Goal: Navigation & Orientation: Find specific page/section

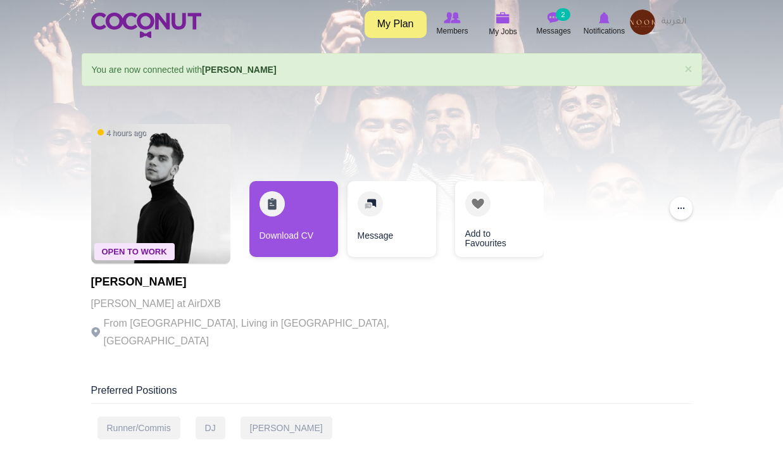
click at [596, 14] on icon at bounding box center [604, 18] width 48 height 14
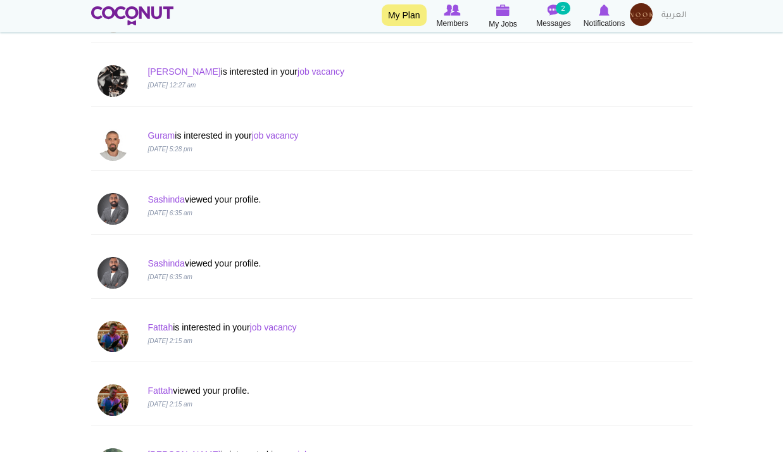
scroll to position [1139, 0]
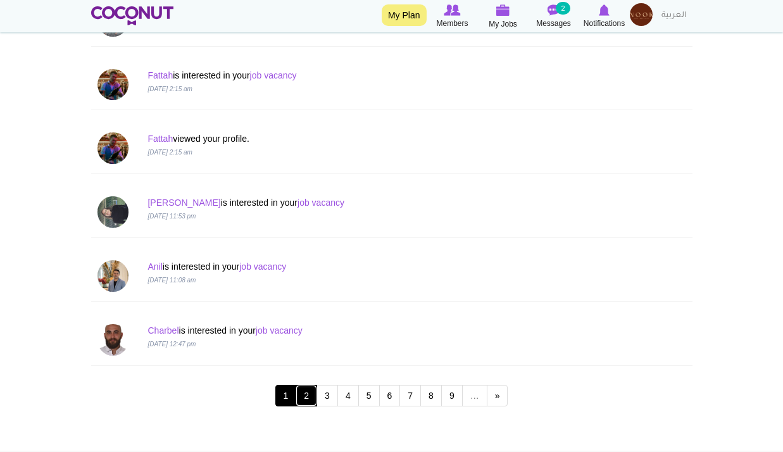
click at [307, 397] on link "2" at bounding box center [307, 396] width 22 height 22
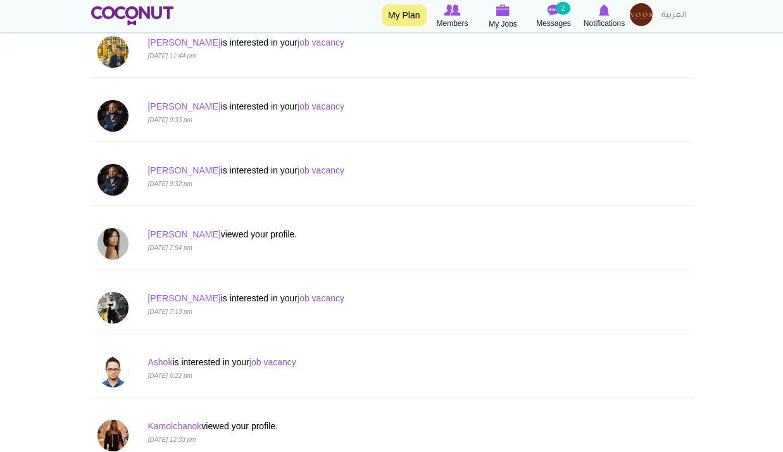
scroll to position [253, 0]
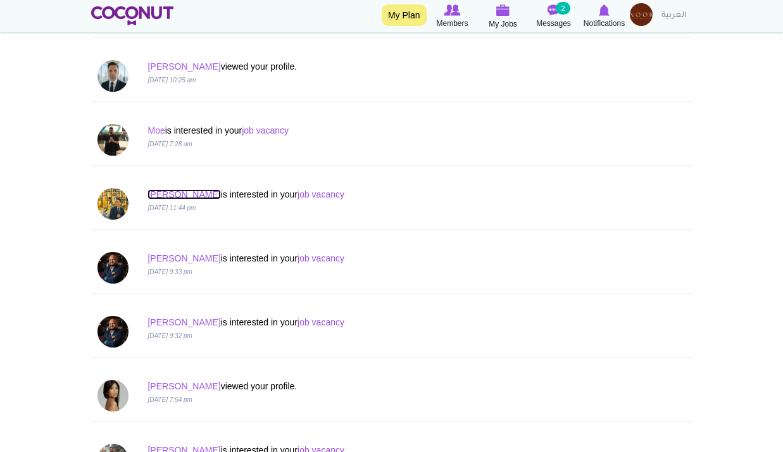
click at [160, 196] on link "Jade" at bounding box center [183, 194] width 73 height 10
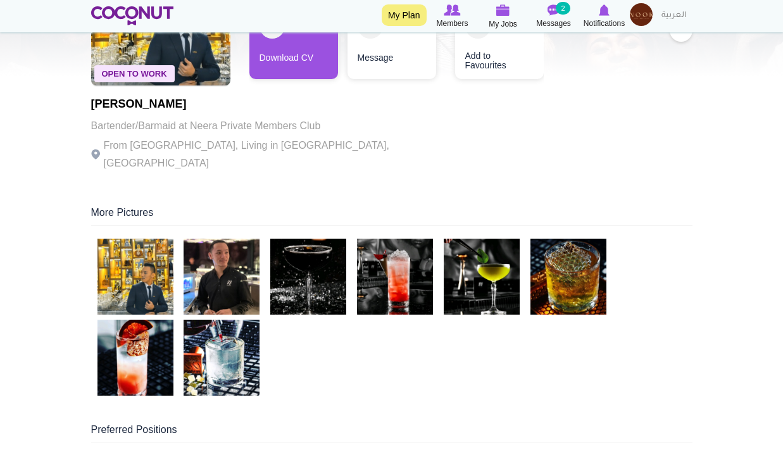
scroll to position [253, 0]
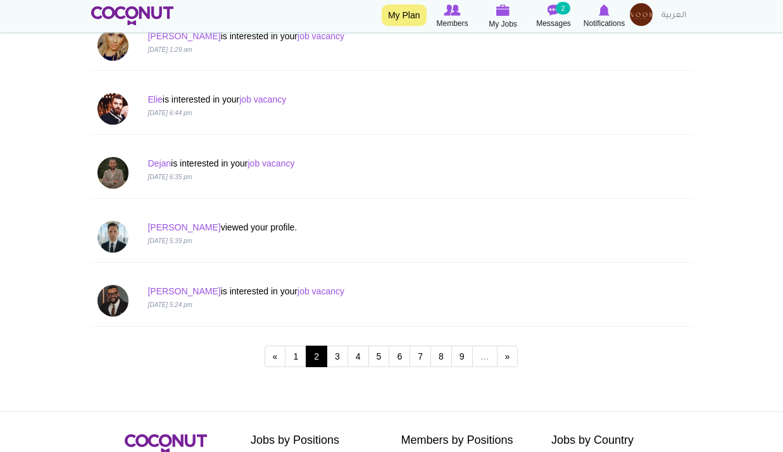
scroll to position [1202, 0]
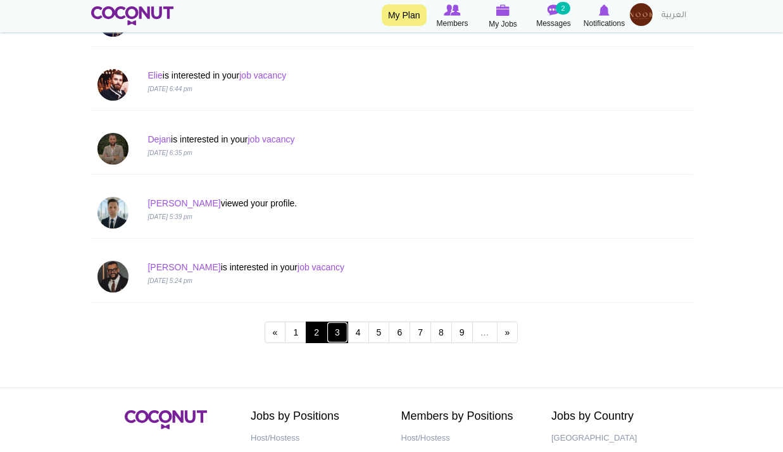
click at [334, 335] on link "3" at bounding box center [338, 332] width 22 height 22
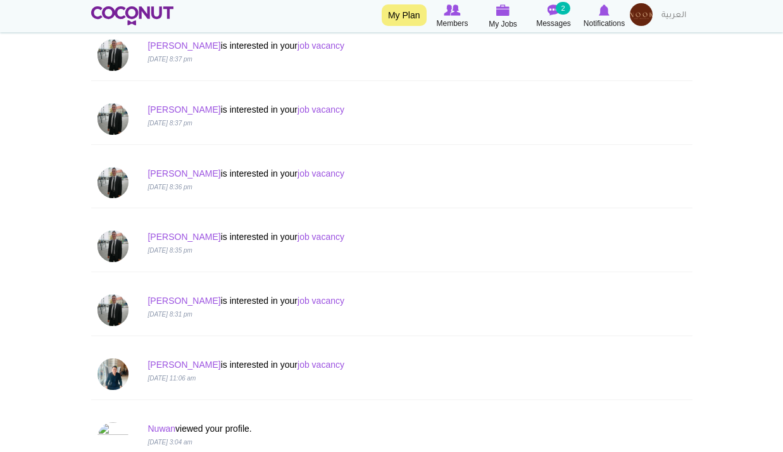
scroll to position [1266, 0]
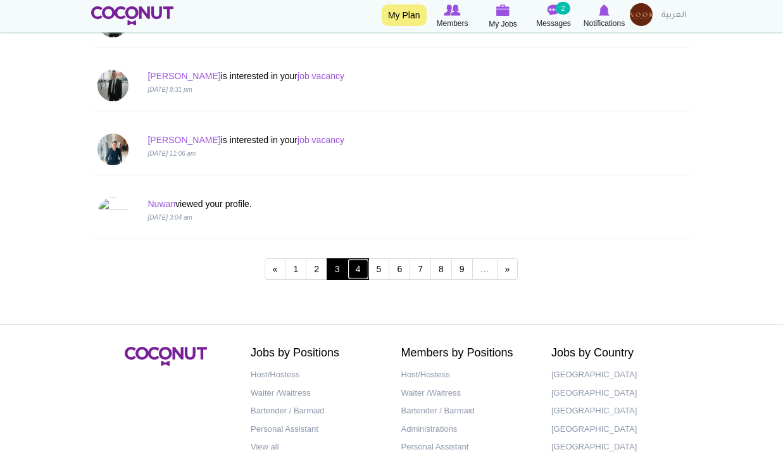
click at [361, 276] on link "4" at bounding box center [358, 269] width 22 height 22
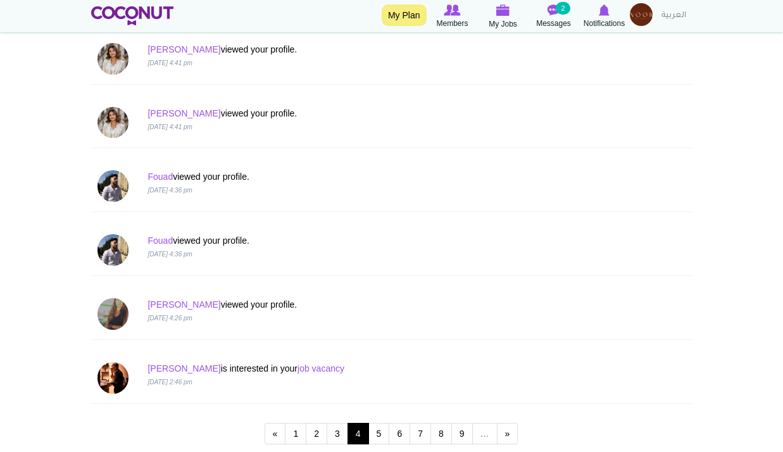
scroll to position [1266, 0]
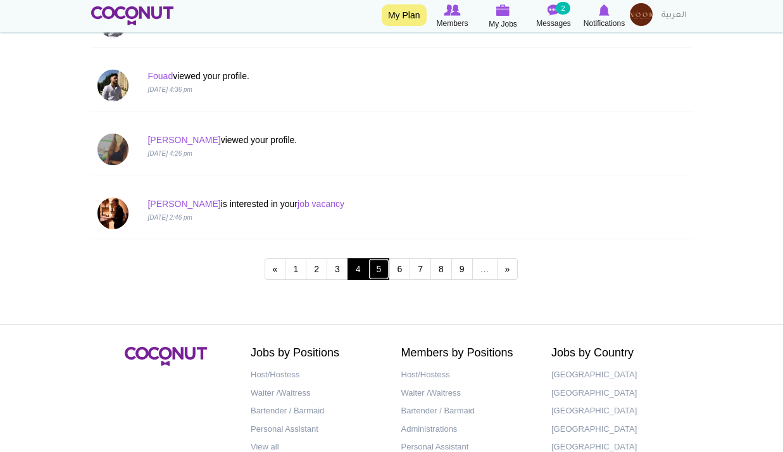
click at [385, 272] on link "5" at bounding box center [379, 269] width 22 height 22
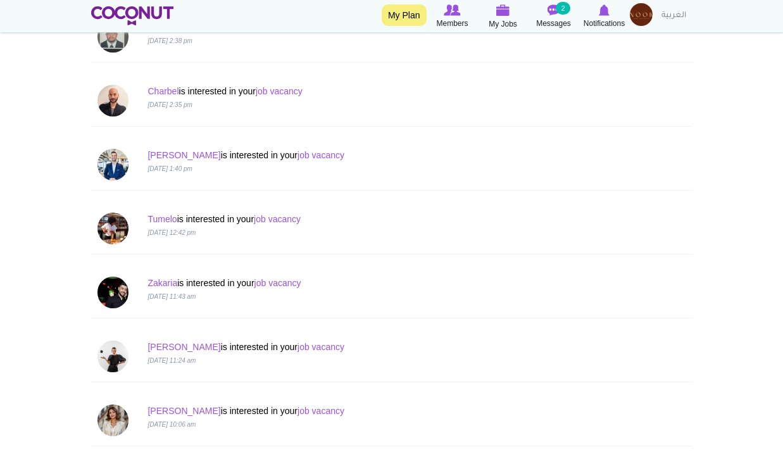
scroll to position [380, 0]
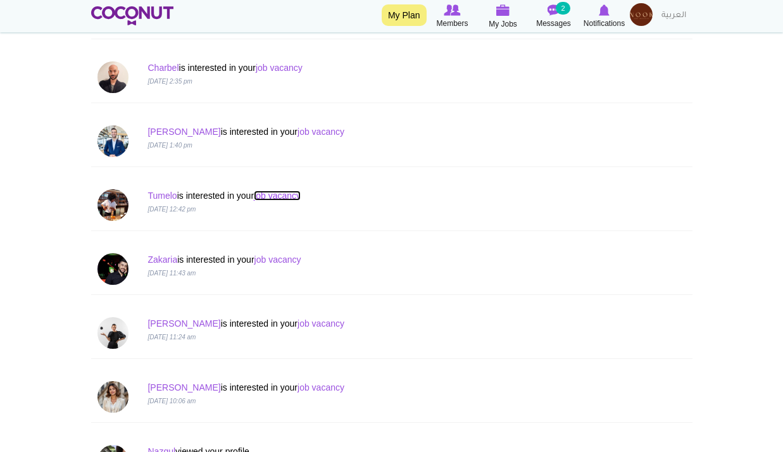
click at [272, 198] on link "job vacancy" at bounding box center [277, 195] width 47 height 10
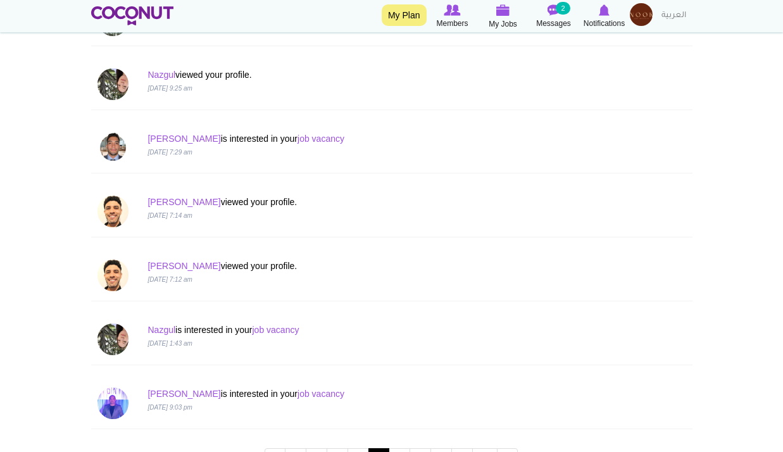
scroll to position [1342, 0]
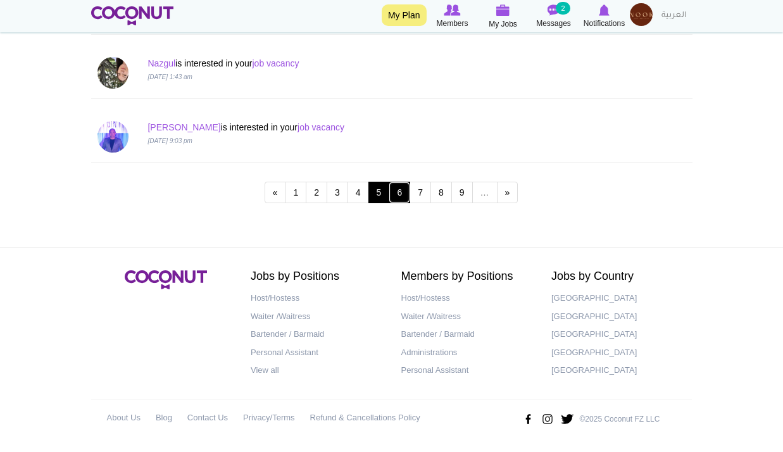
click at [404, 194] on link "6" at bounding box center [400, 193] width 22 height 22
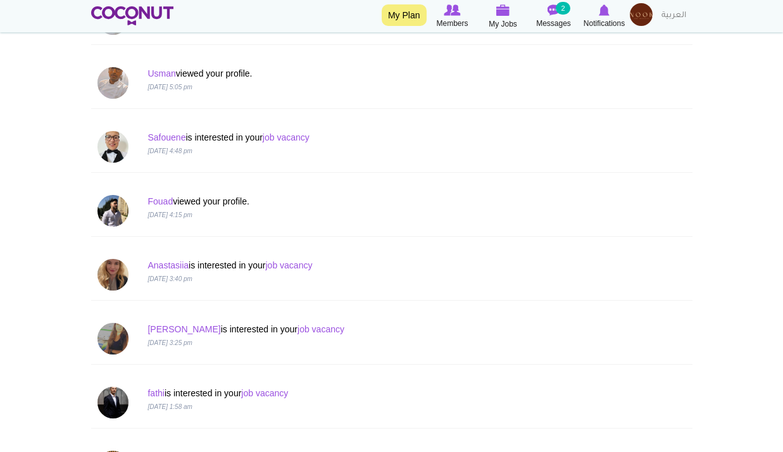
scroll to position [569, 0]
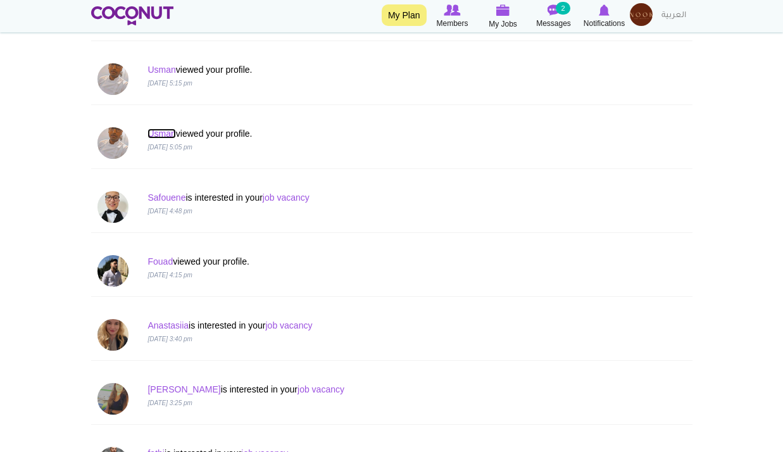
click at [166, 134] on link "Usman" at bounding box center [161, 133] width 28 height 10
